Goal: Task Accomplishment & Management: Complete application form

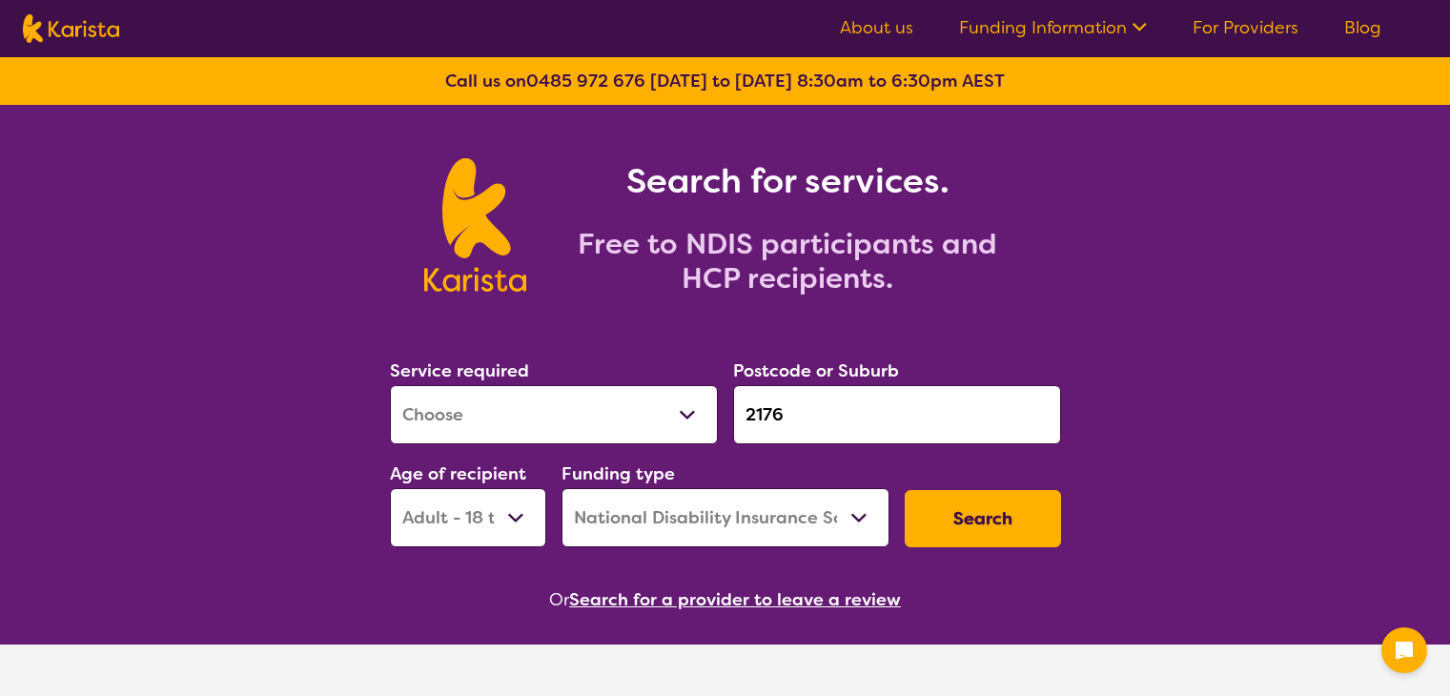
select select "AD"
select select "NDIS"
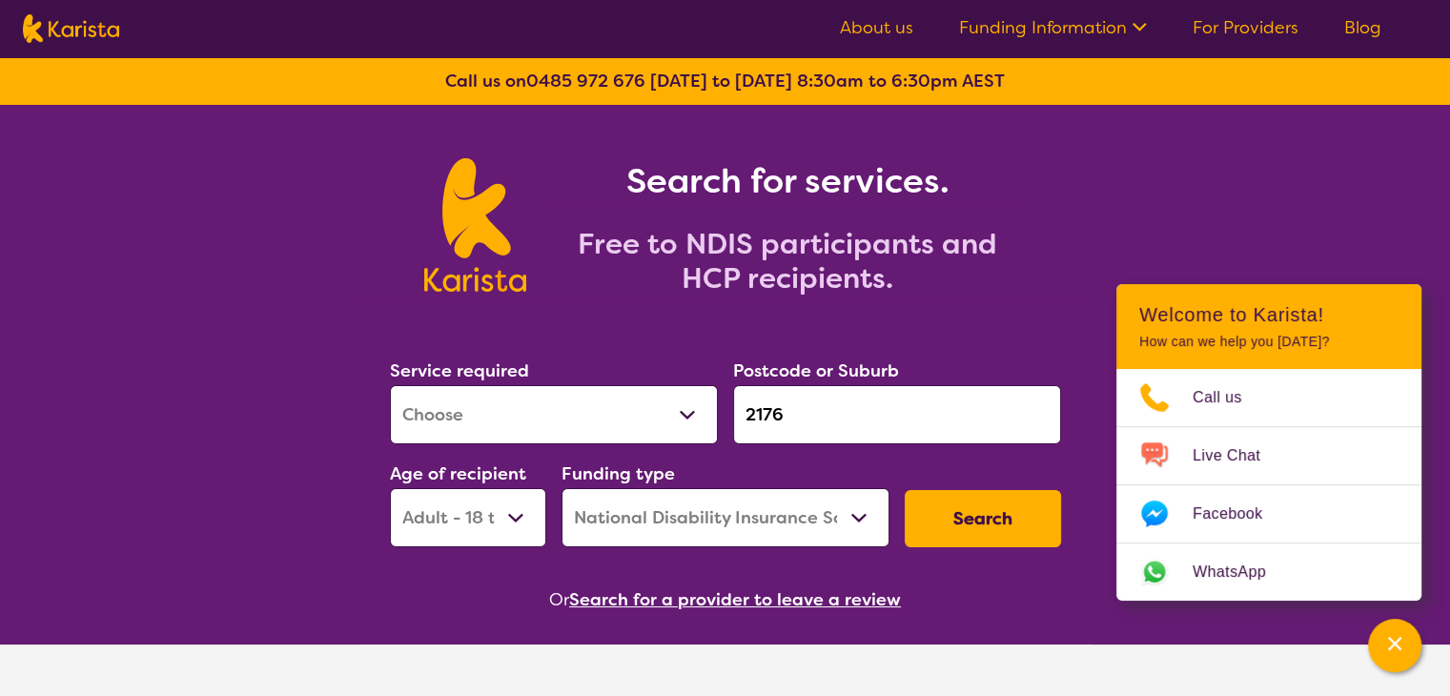
click at [1228, 28] on link "For Providers" at bounding box center [1245, 27] width 106 height 23
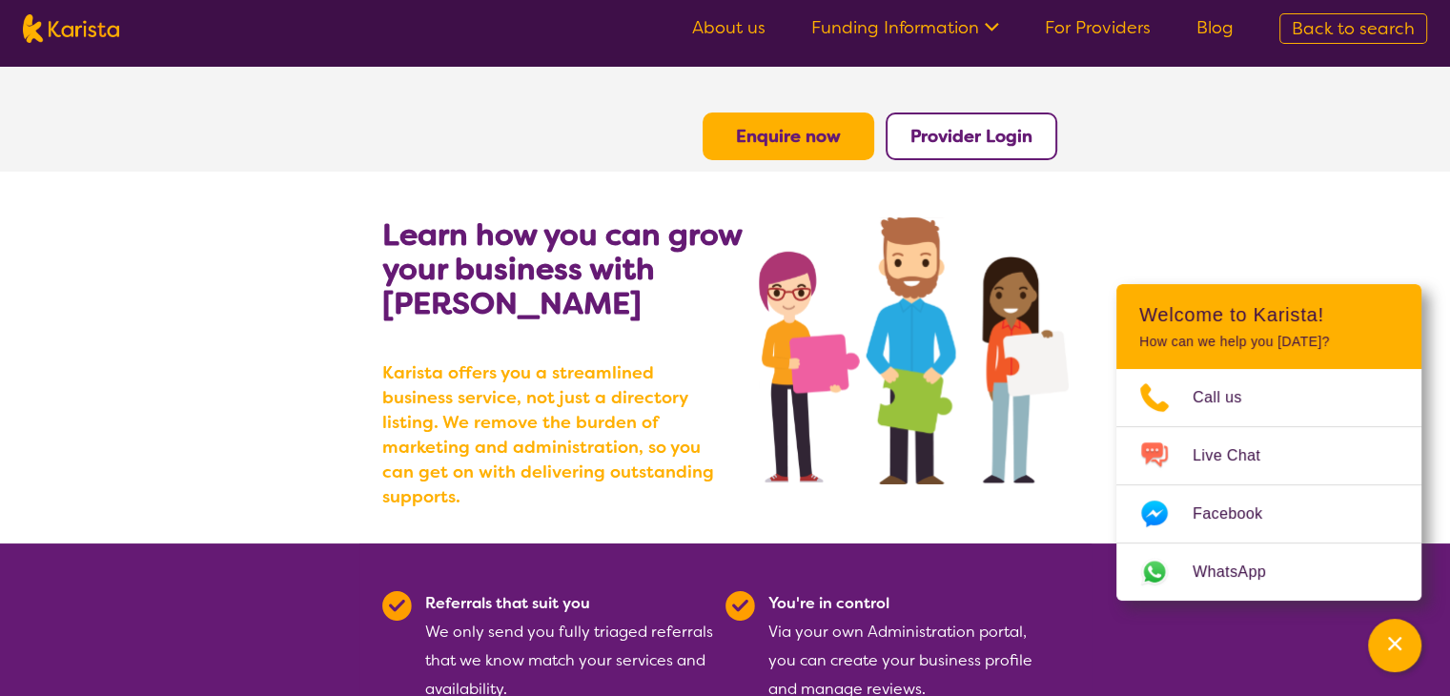
click at [803, 138] on b "Enquire now" at bounding box center [788, 136] width 105 height 23
